Goal: Communication & Community: Participate in discussion

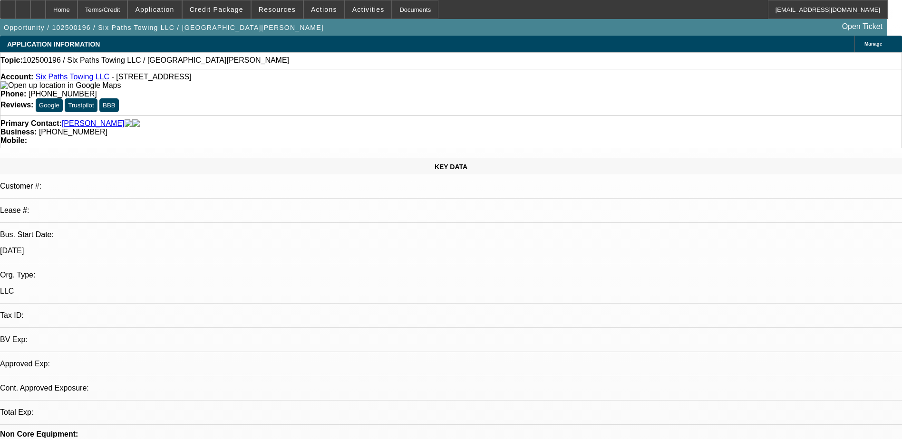
select select "0"
select select "2"
select select "0.1"
select select "4"
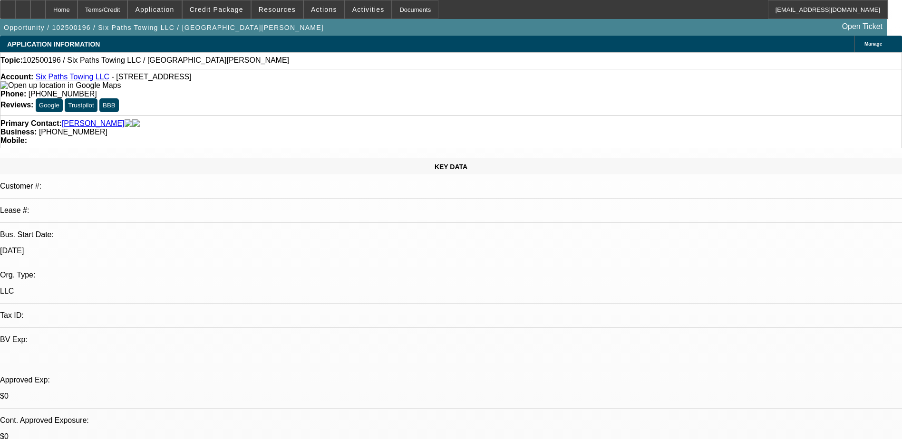
click at [82, 78] on link "Six Paths Towing LLC" at bounding box center [73, 77] width 74 height 8
radio input "true"
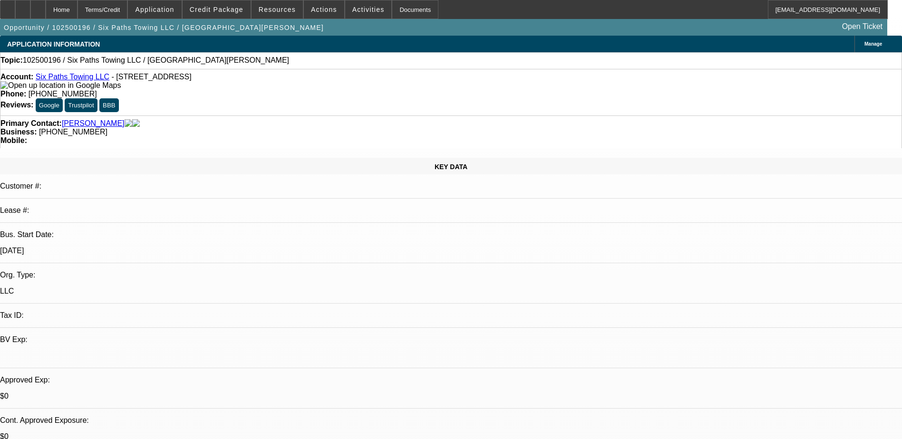
click at [91, 80] on link "Six Paths Towing LLC" at bounding box center [73, 77] width 74 height 8
drag, startPoint x: 661, startPoint y: 183, endPoint x: 594, endPoint y: 183, distance: 67.0
paste textarea "Tow Truck, He has one truck that went down, Roadside and copart, he wants 100%,"
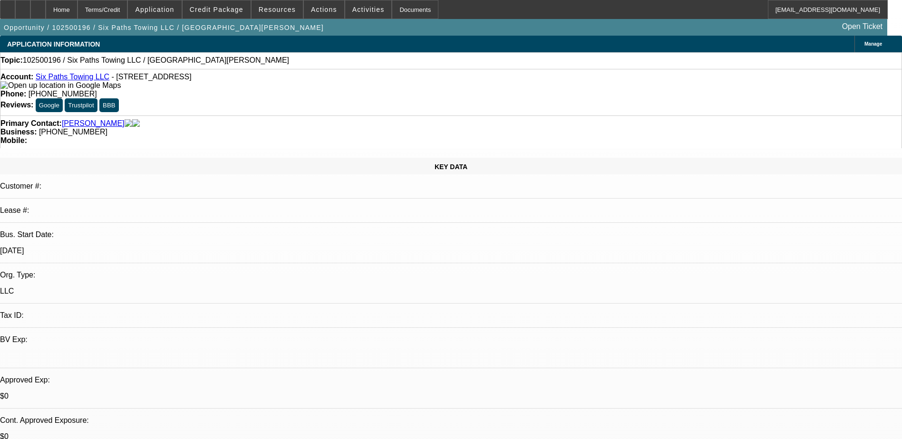
type textarea "Latrell needs a Tow Truck, He has one truck that went down, Roadside and copart…"
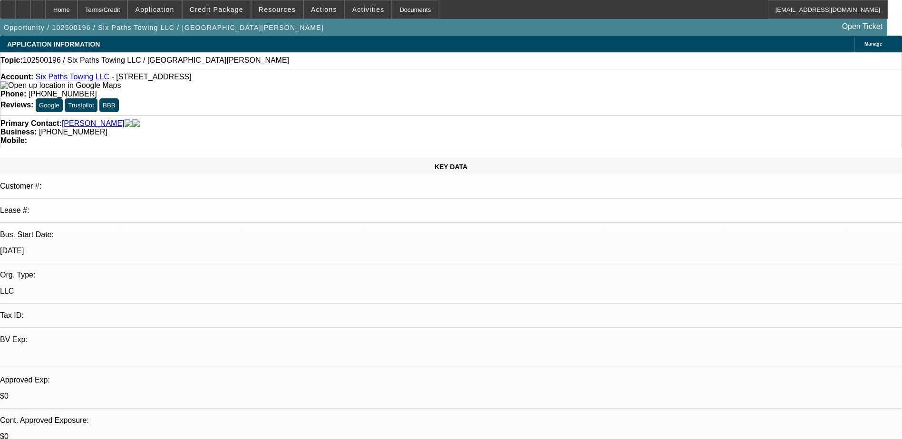
radio input "true"
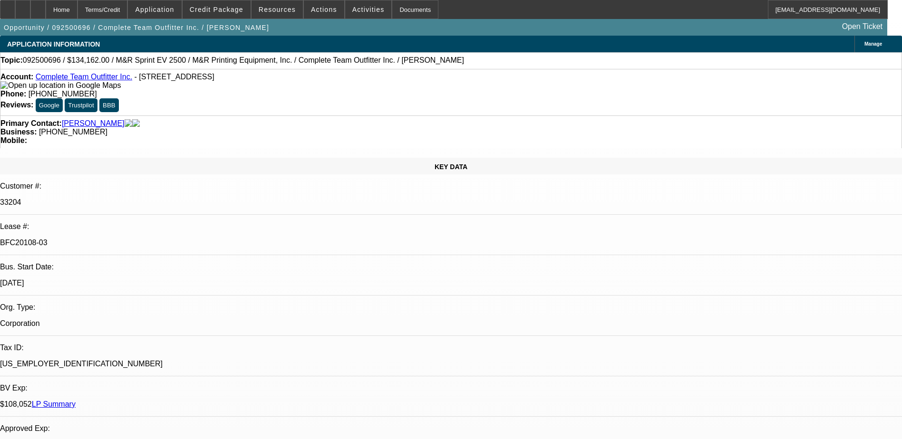
select select "0"
select select "2"
select select "0"
select select "2"
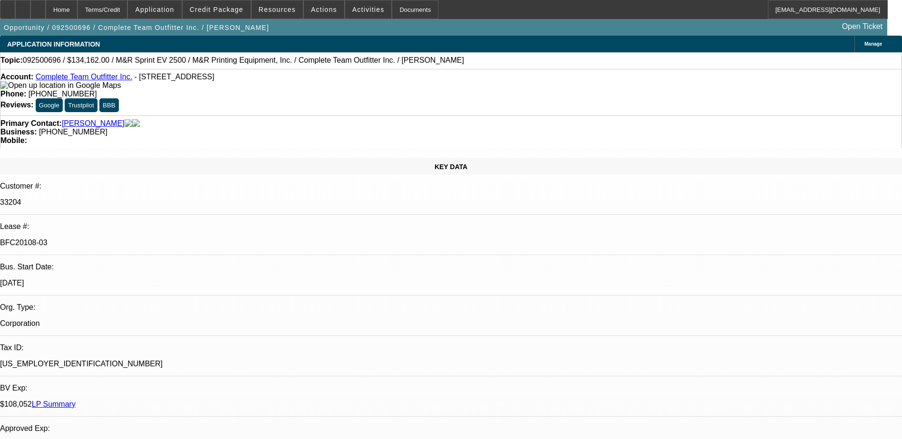
select select "0"
select select "2"
select select "0"
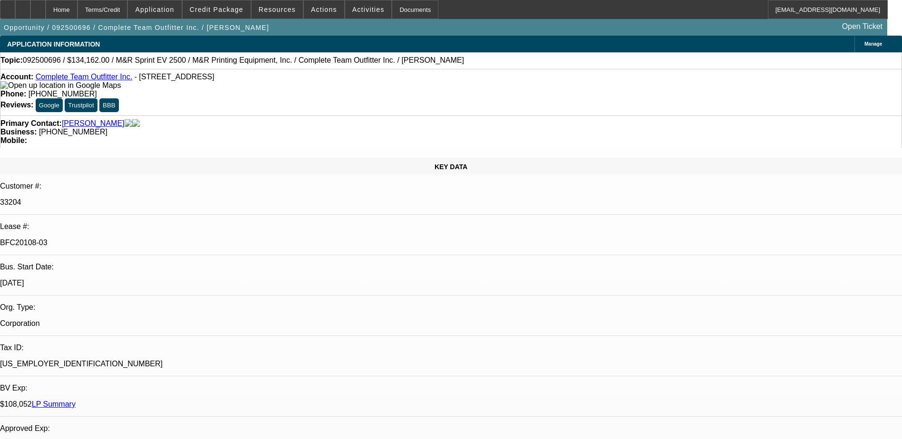
select select "2"
select select "0"
select select "1"
select select "2"
select select "6"
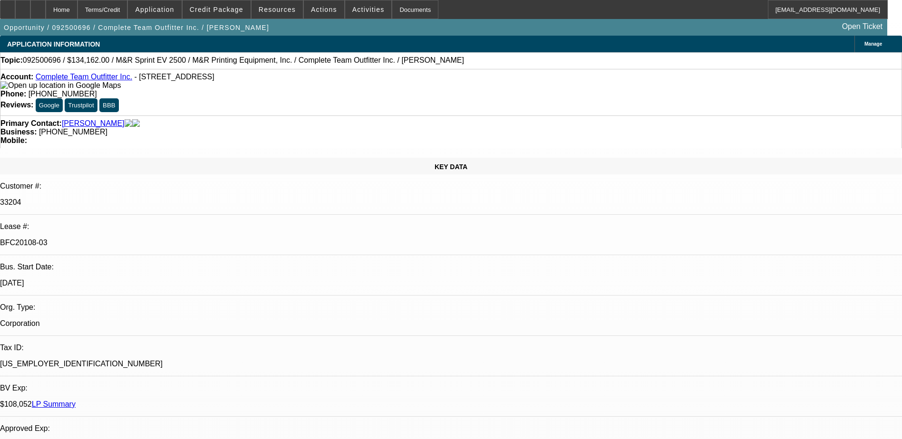
select select "1"
select select "2"
select select "6"
select select "1"
select select "2"
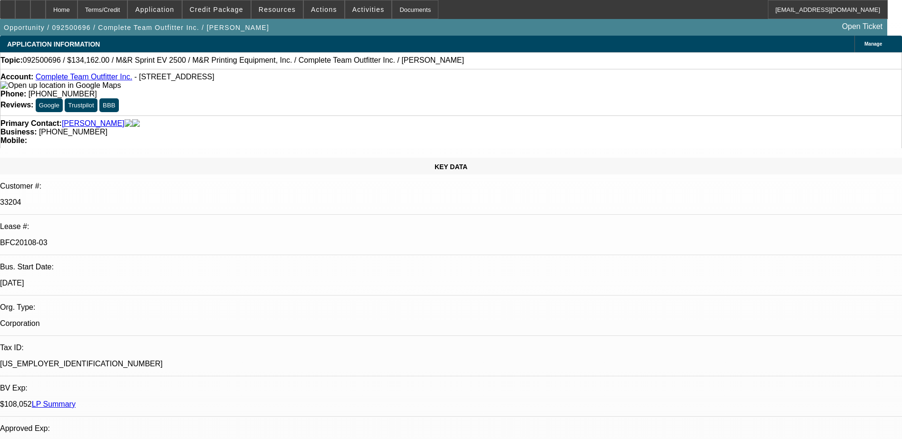
select select "6"
select select "1"
select select "2"
select select "6"
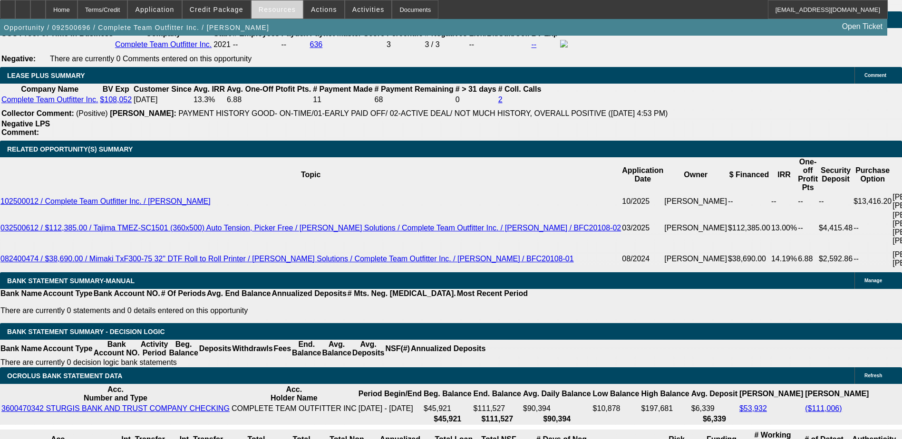
scroll to position [1534, 0]
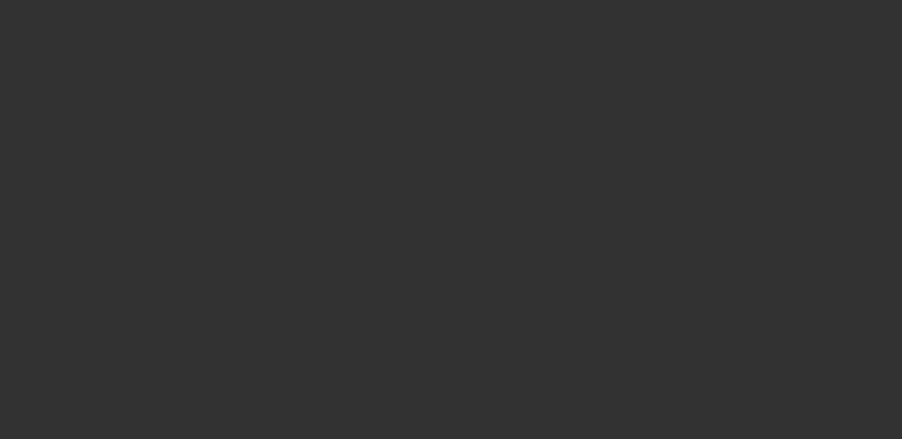
select select "0"
select select "3"
select select "0"
select select "2"
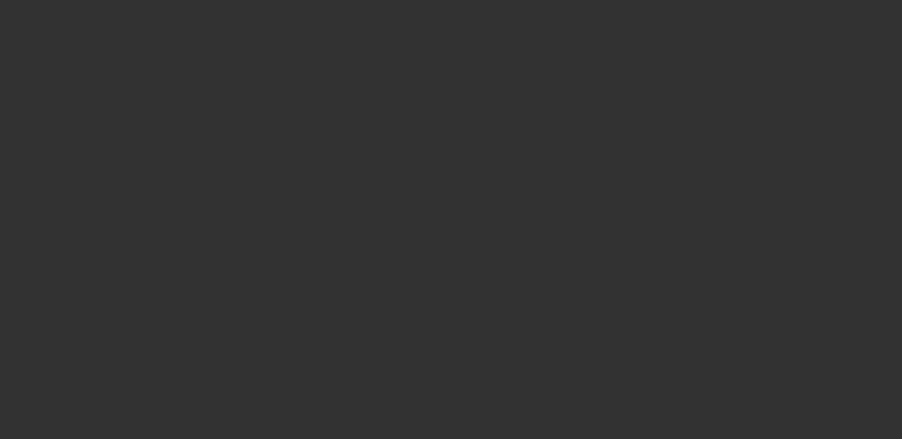
select select "0"
select select "3"
select select "0"
select select "2"
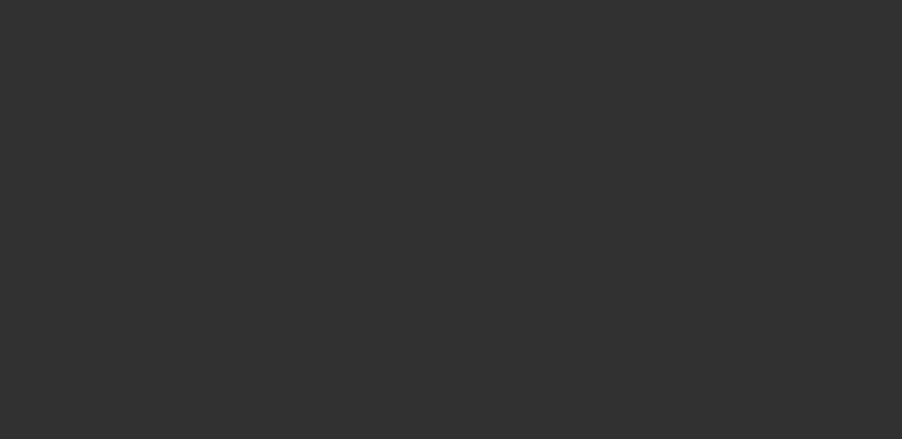
select select "0"
select select "2"
select select "0"
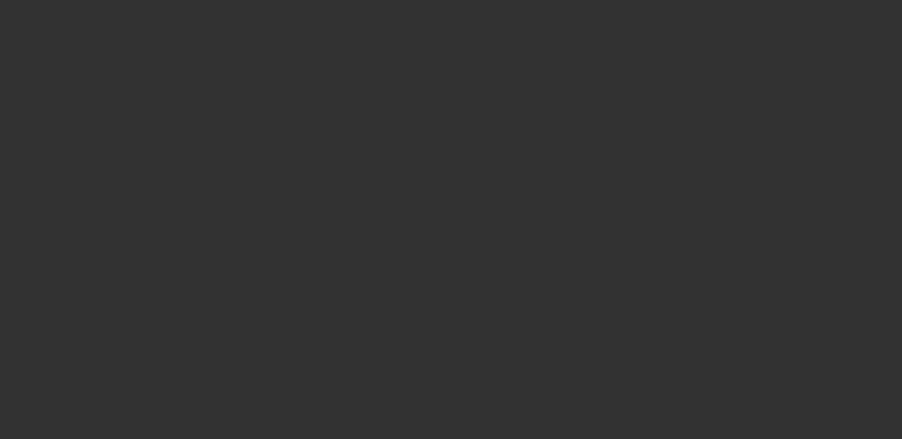
select select "0"
select select "2"
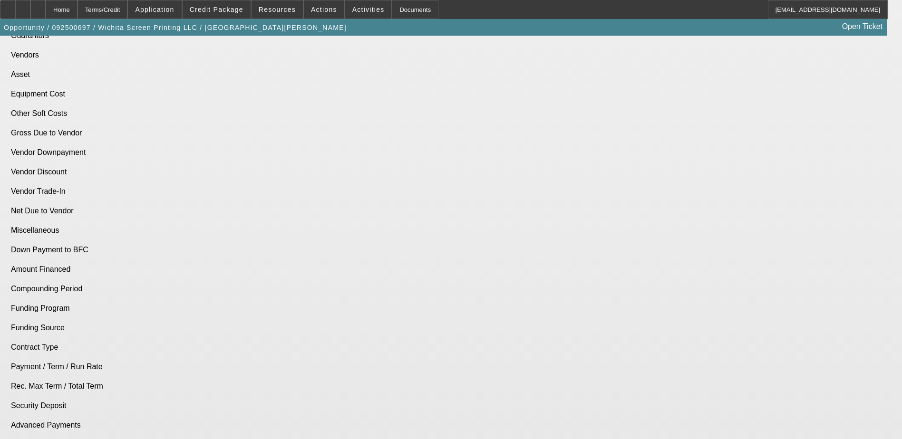
select select "0"
select select "2"
select select "0.1"
select select "4"
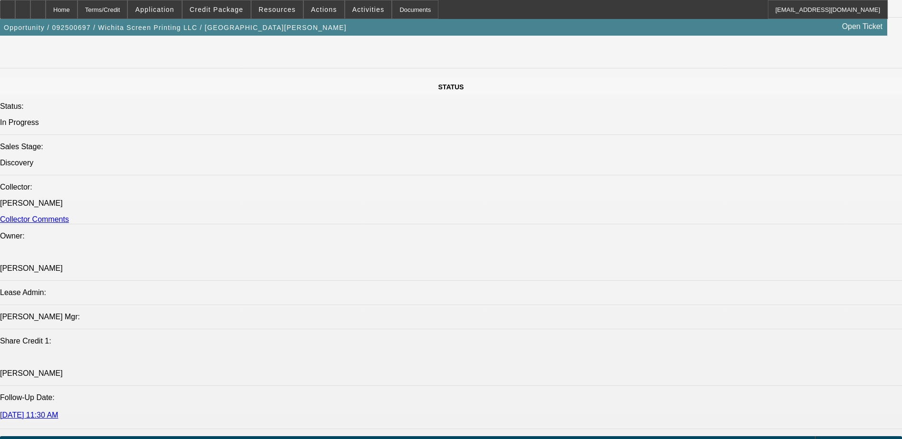
scroll to position [1067, 0]
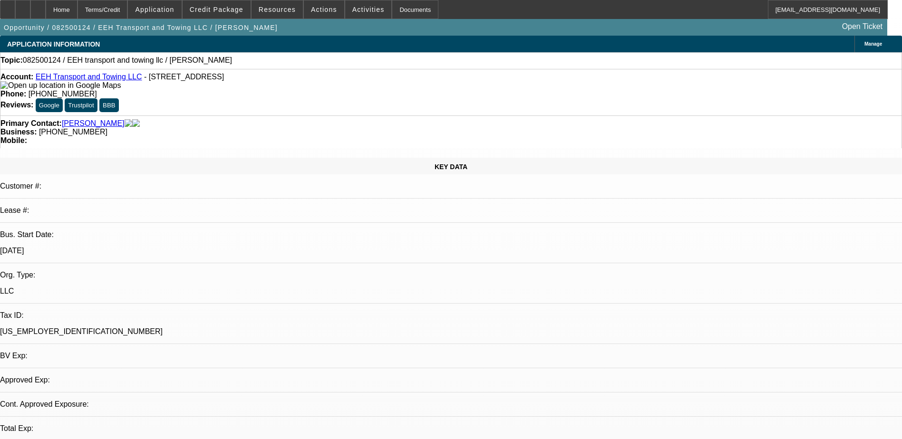
select select "0"
select select "2"
select select "0.1"
select select "4"
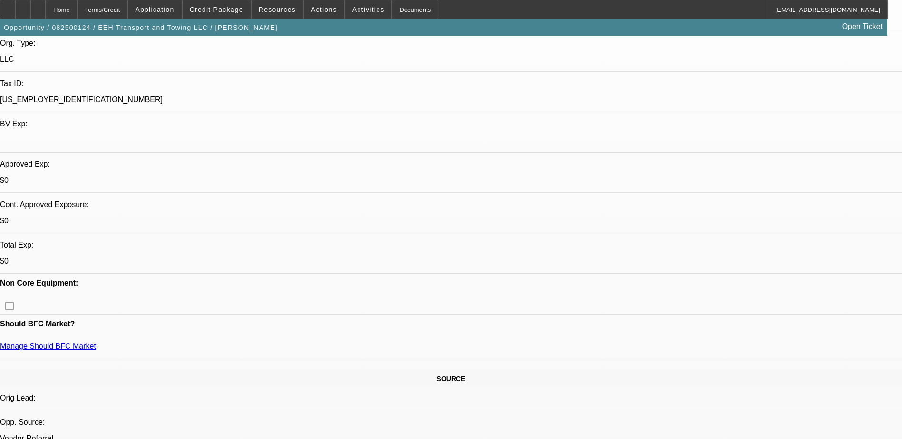
scroll to position [238, 0]
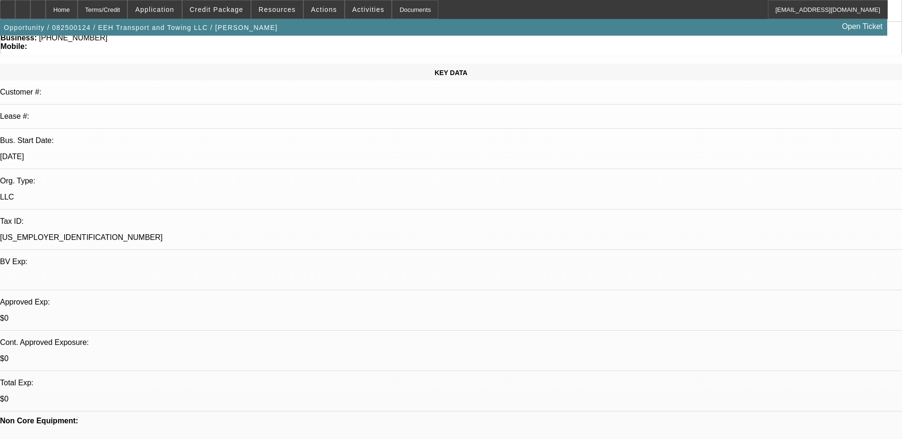
scroll to position [0, 0]
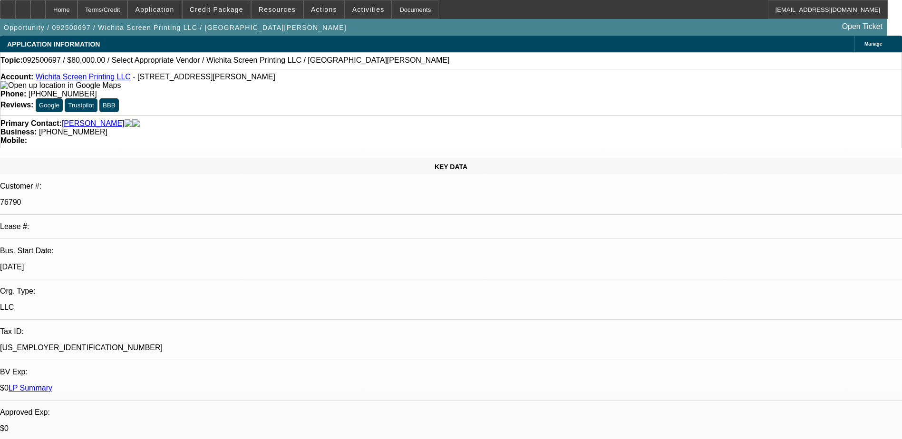
select select "0"
select select "2"
select select "0.1"
select select "4"
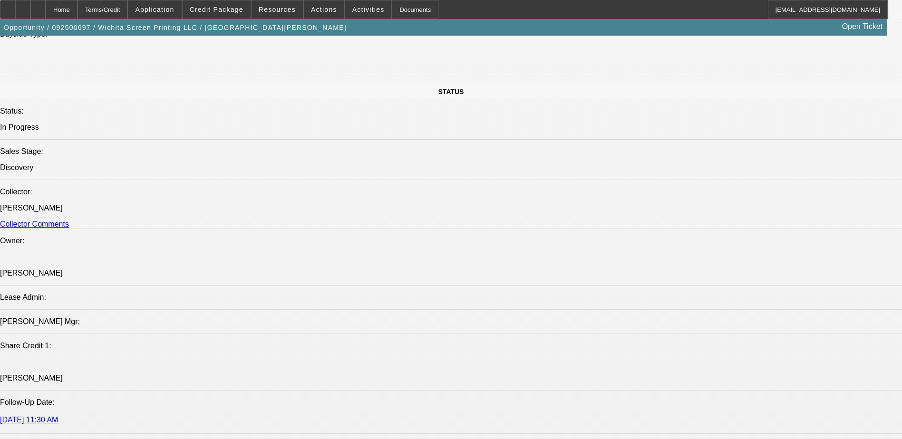
scroll to position [1046, 0]
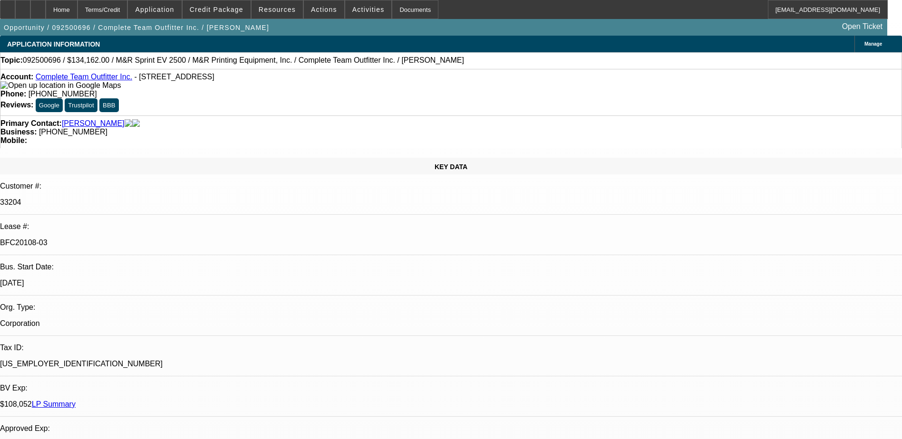
select select "0"
select select "2"
select select "0"
select select "6"
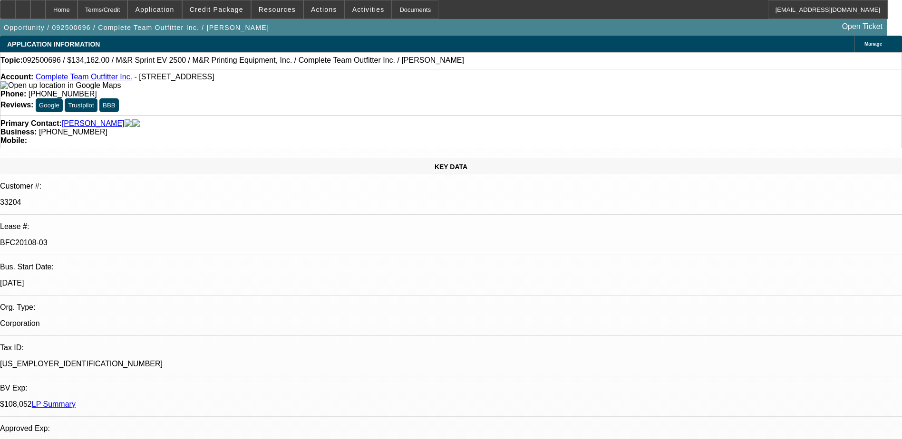
select select "0"
select select "2"
select select "0"
select select "6"
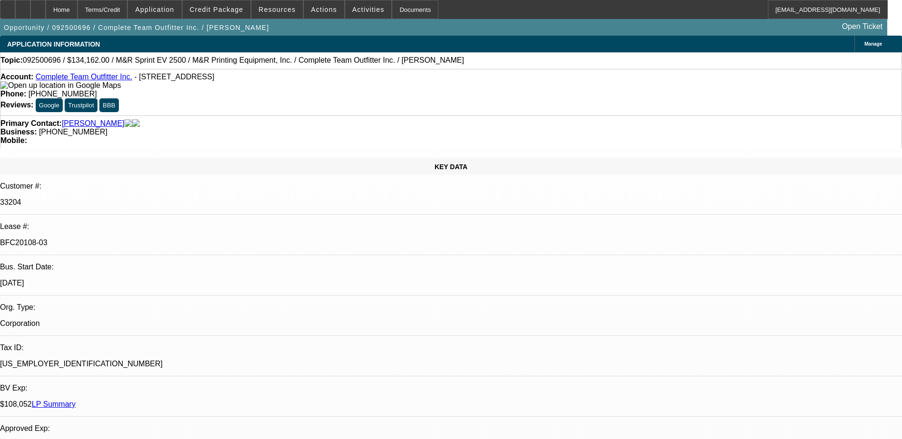
select select "0"
select select "2"
select select "0"
select select "6"
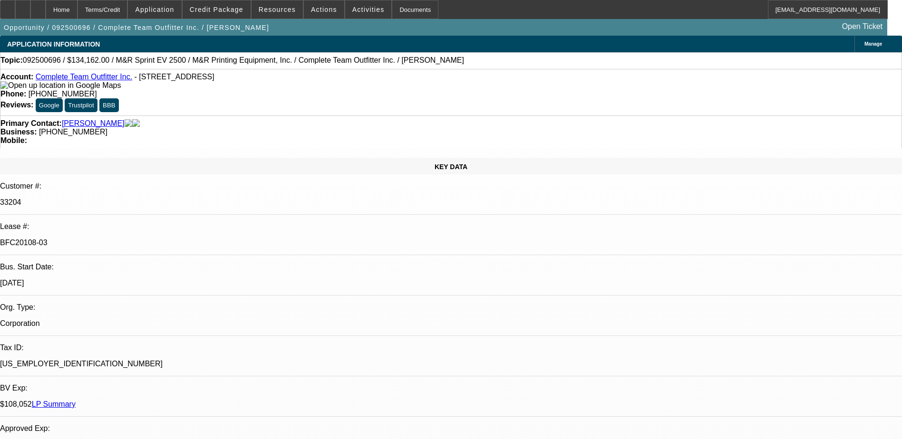
select select "0"
select select "2"
select select "0"
select select "6"
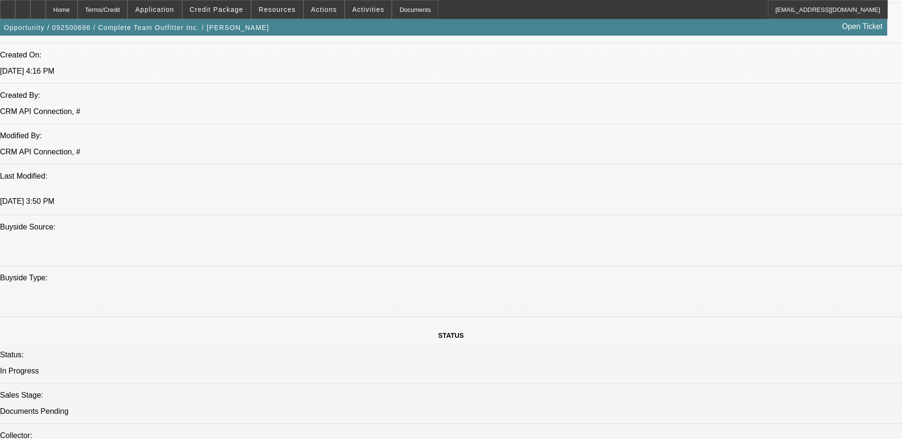
scroll to position [821, 0]
